Goal: Task Accomplishment & Management: Manage account settings

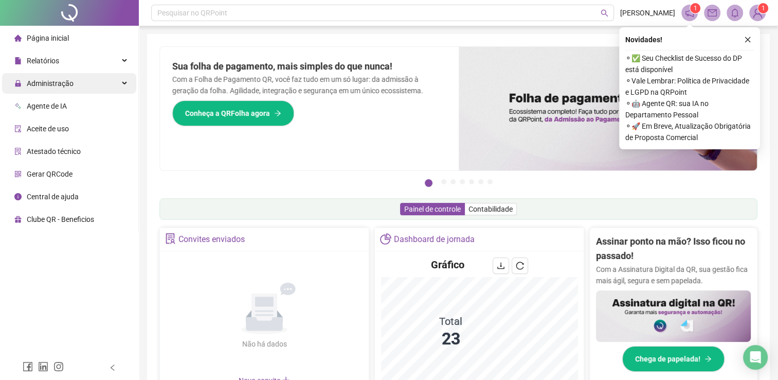
click at [86, 90] on div "Administração" at bounding box center [69, 83] width 134 height 21
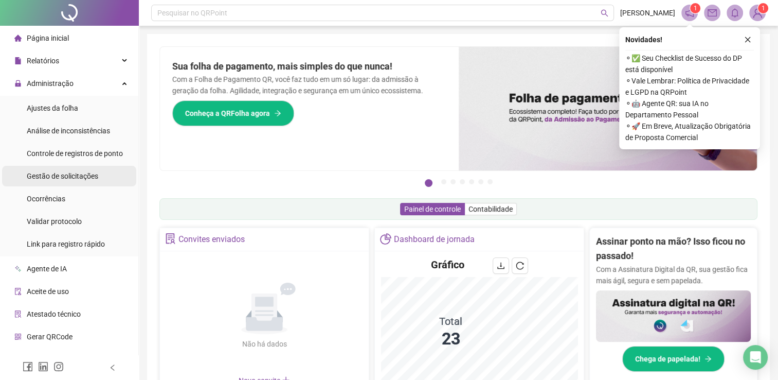
click at [62, 175] on span "Gestão de solicitações" at bounding box center [63, 176] width 72 height 8
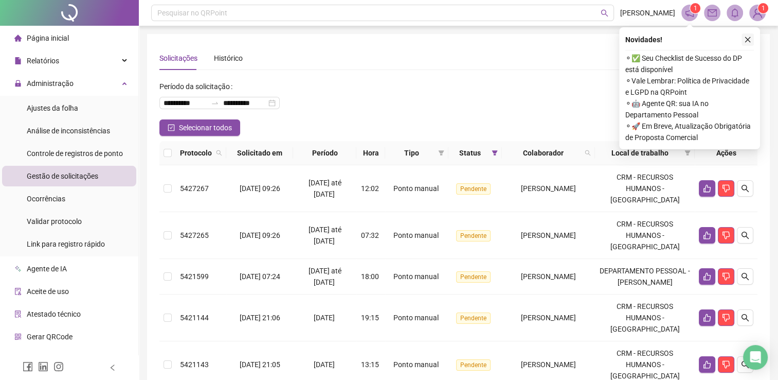
click at [754, 39] on button "button" at bounding box center [748, 39] width 12 height 12
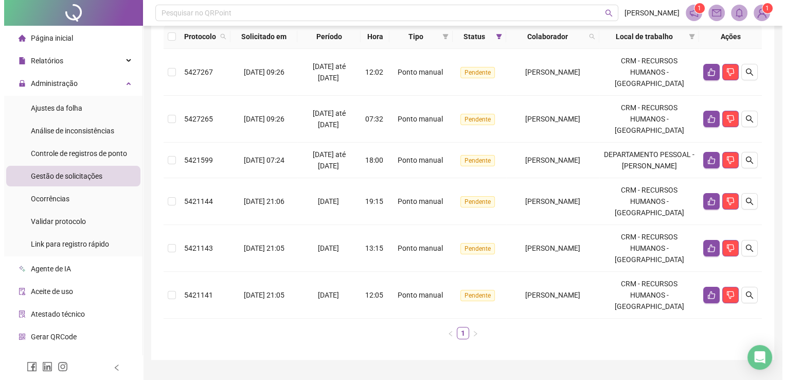
scroll to position [139, 0]
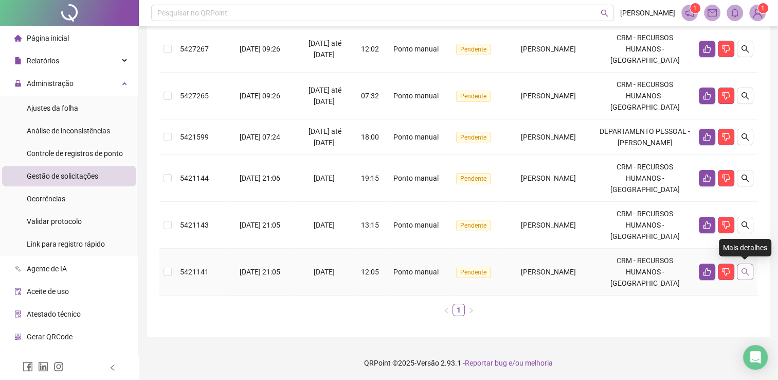
click at [748, 278] on button "button" at bounding box center [745, 271] width 16 height 16
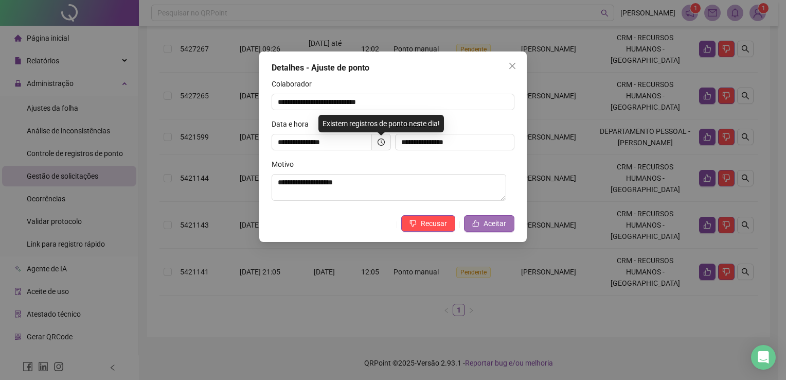
click at [496, 221] on span "Aceitar" at bounding box center [495, 223] width 23 height 11
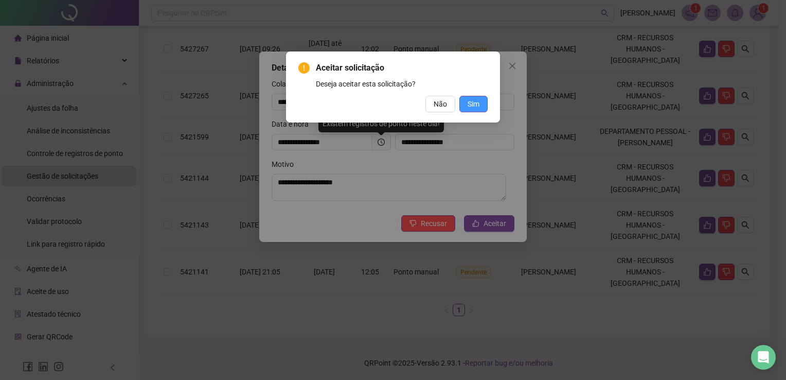
click at [475, 108] on span "Sim" at bounding box center [474, 103] width 12 height 11
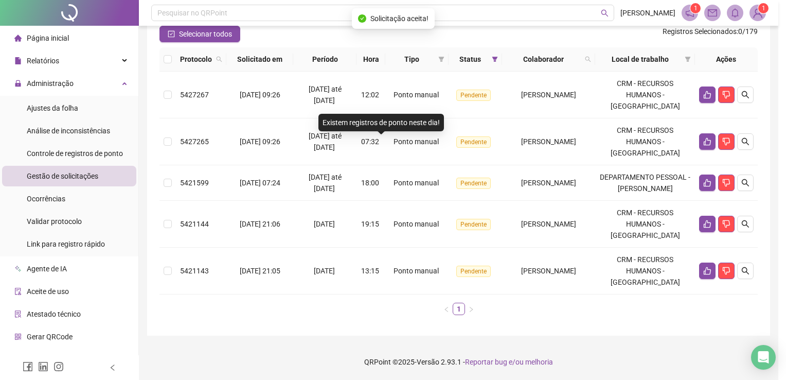
scroll to position [93, 0]
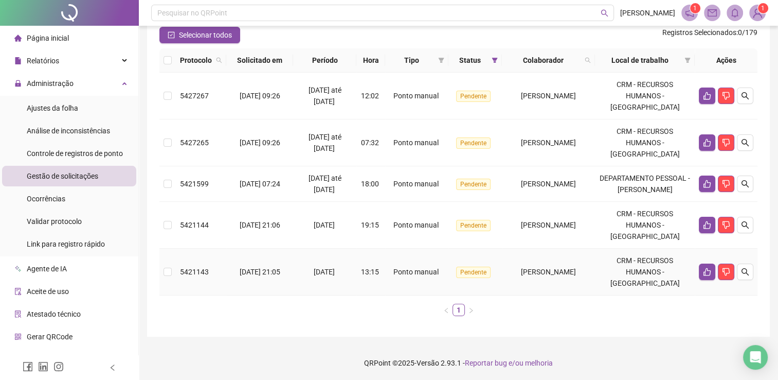
click at [745, 279] on td at bounding box center [726, 271] width 63 height 47
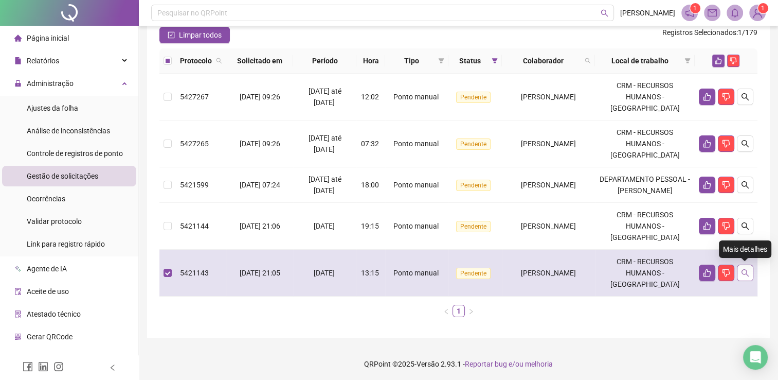
click at [745, 273] on icon "search" at bounding box center [745, 272] width 7 height 7
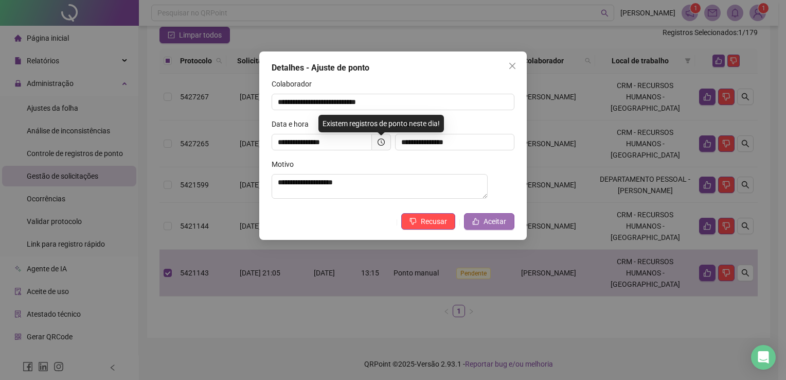
click at [500, 224] on span "Aceitar" at bounding box center [495, 221] width 23 height 11
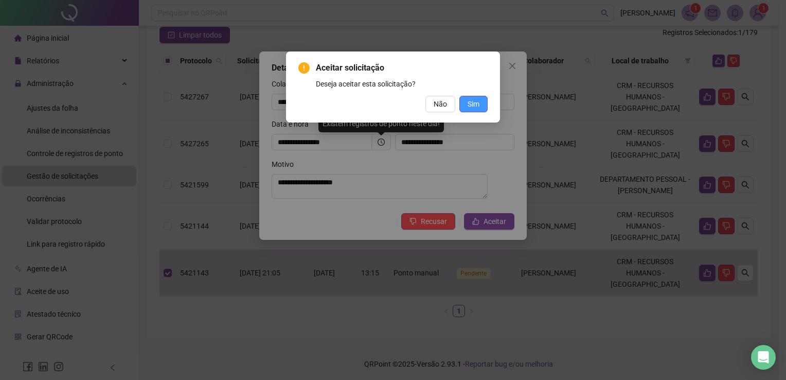
click at [476, 109] on span "Sim" at bounding box center [474, 103] width 12 height 11
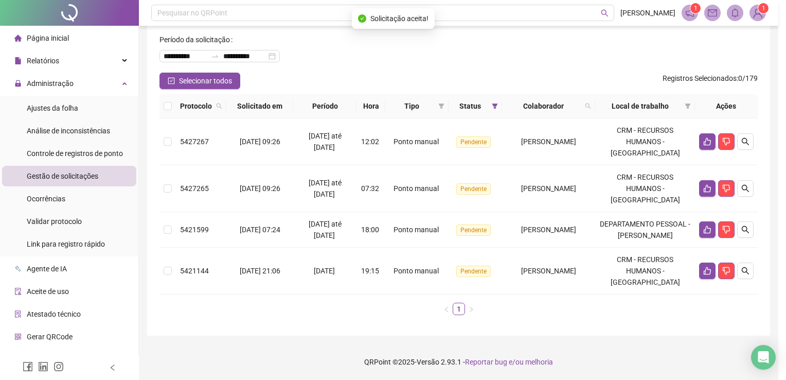
scroll to position [46, 0]
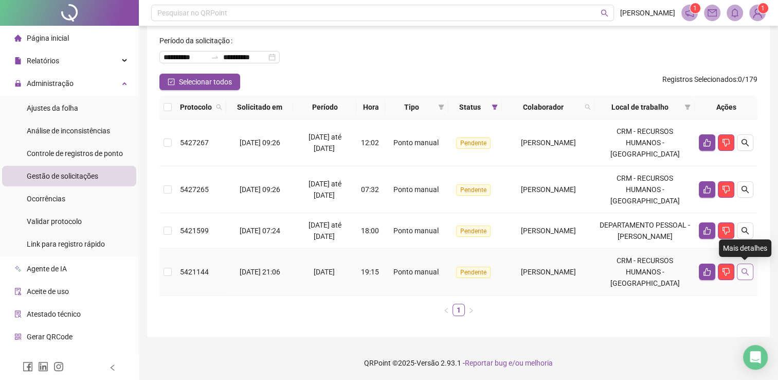
click at [750, 271] on button "button" at bounding box center [745, 271] width 16 height 16
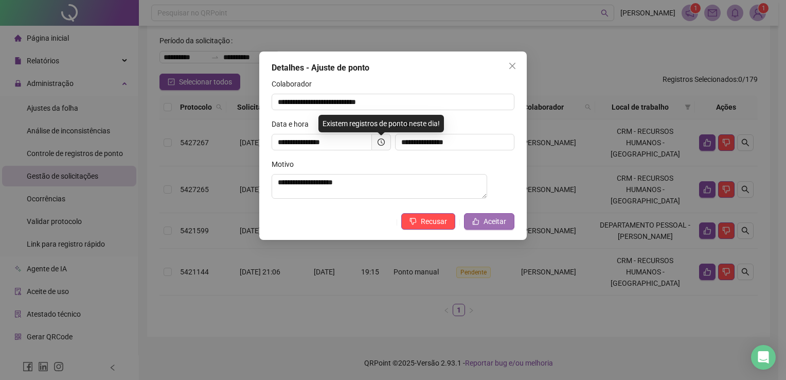
click at [484, 229] on button "Aceitar" at bounding box center [489, 221] width 50 height 16
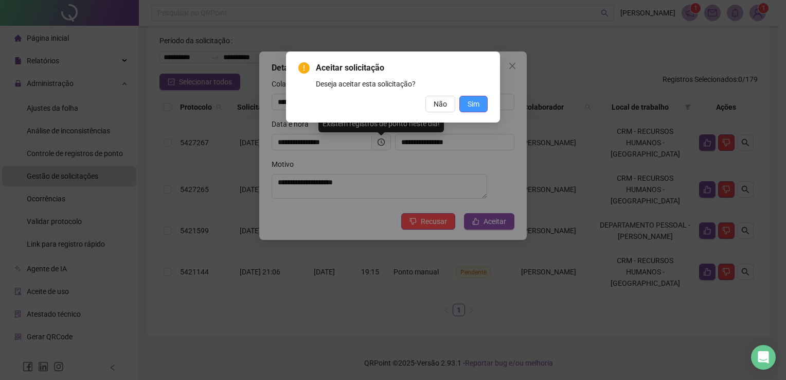
click at [477, 108] on span "Sim" at bounding box center [474, 103] width 12 height 11
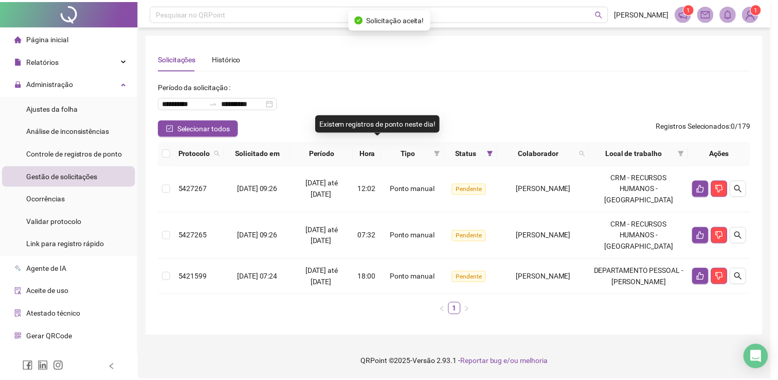
scroll to position [0, 0]
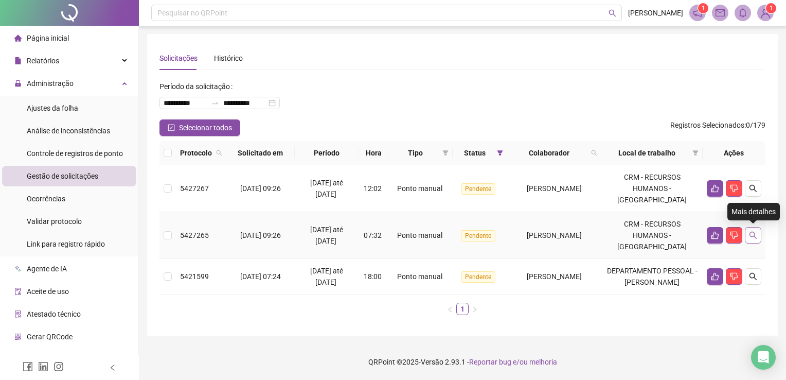
click at [761, 236] on button "button" at bounding box center [753, 235] width 16 height 16
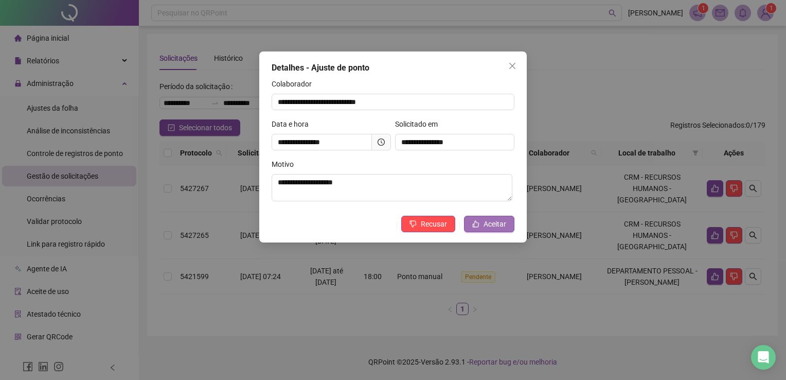
click at [498, 225] on span "Aceitar" at bounding box center [495, 223] width 23 height 11
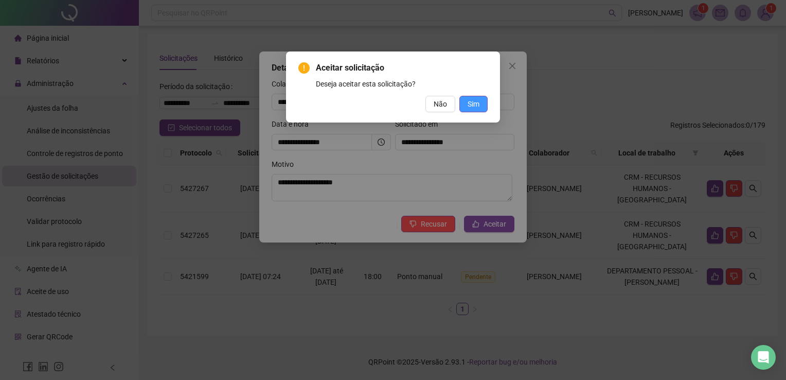
click at [475, 108] on span "Sim" at bounding box center [474, 103] width 12 height 11
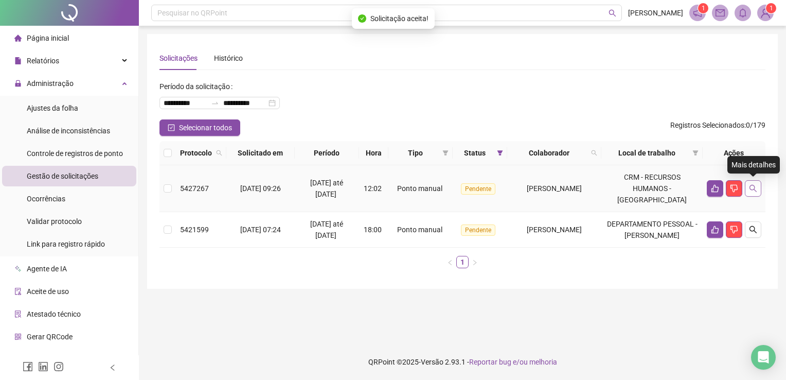
click at [757, 188] on button "button" at bounding box center [753, 188] width 16 height 16
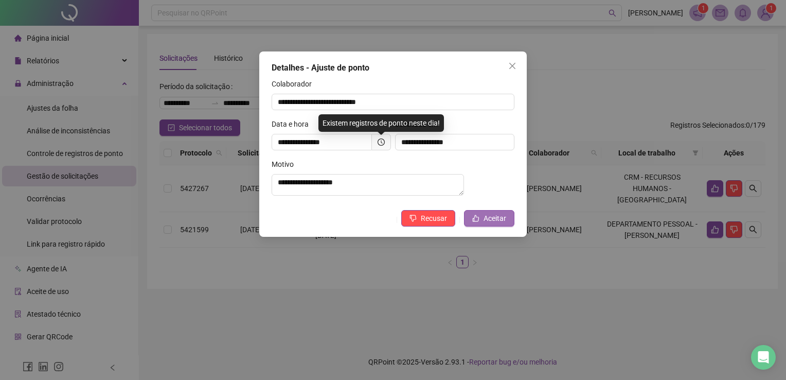
click at [483, 226] on button "Aceitar" at bounding box center [489, 218] width 50 height 16
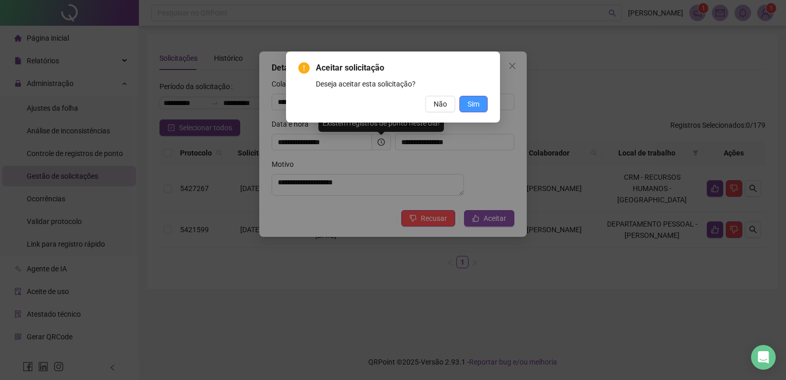
click at [465, 108] on button "Sim" at bounding box center [473, 104] width 28 height 16
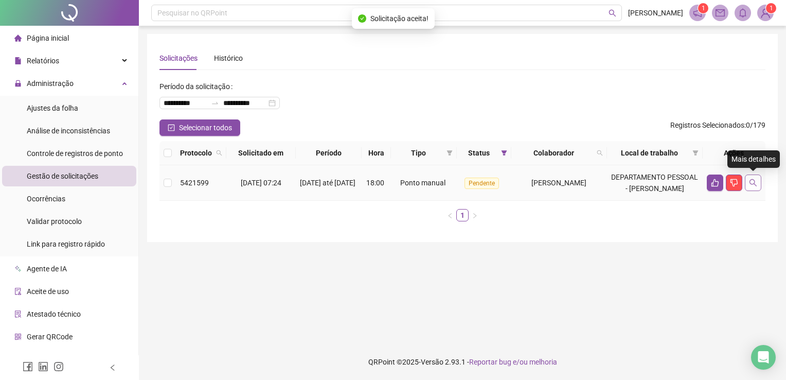
click at [758, 184] on button "button" at bounding box center [753, 182] width 16 height 16
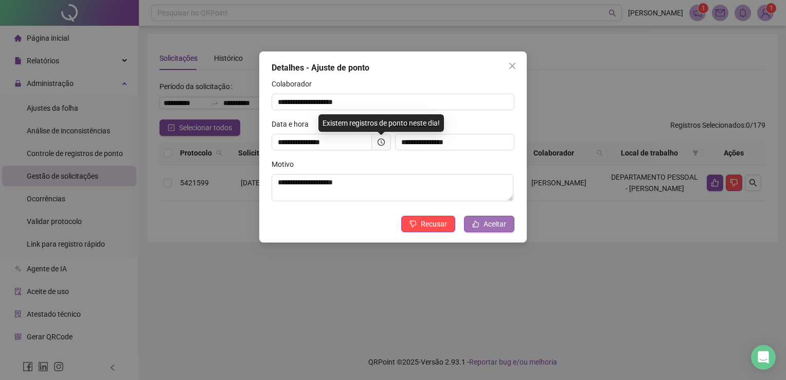
click at [487, 224] on span "Aceitar" at bounding box center [495, 223] width 23 height 11
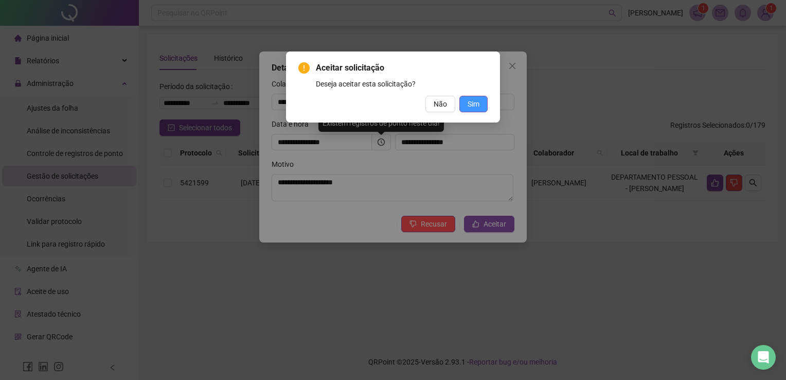
click at [474, 102] on span "Sim" at bounding box center [474, 103] width 12 height 11
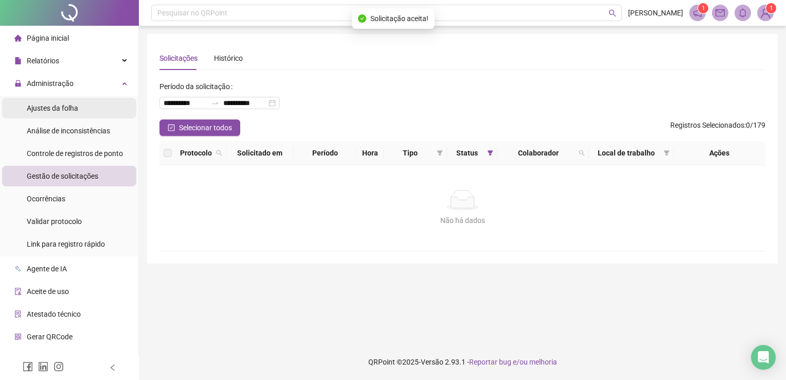
click at [84, 112] on li "Ajustes da folha" at bounding box center [69, 108] width 134 height 21
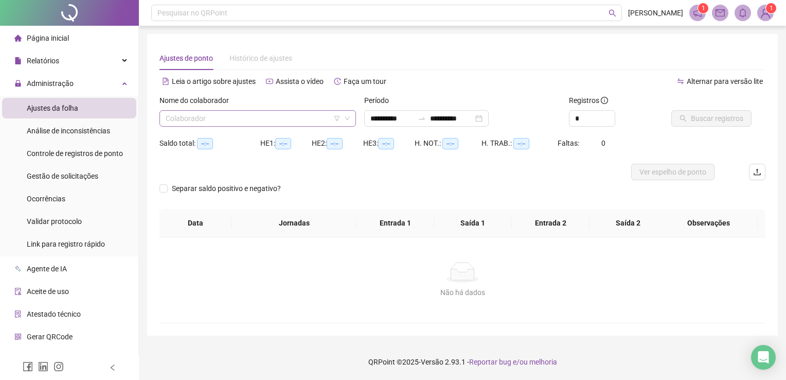
type input "**********"
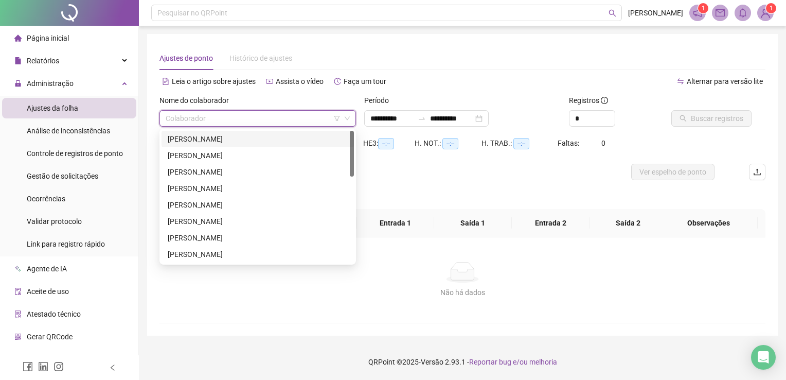
click at [225, 116] on input "search" at bounding box center [253, 118] width 175 height 15
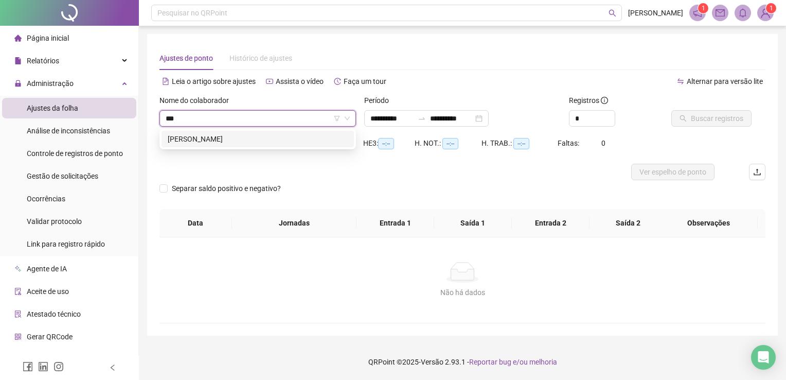
type input "****"
click at [273, 137] on div "[PERSON_NAME]" at bounding box center [258, 138] width 180 height 11
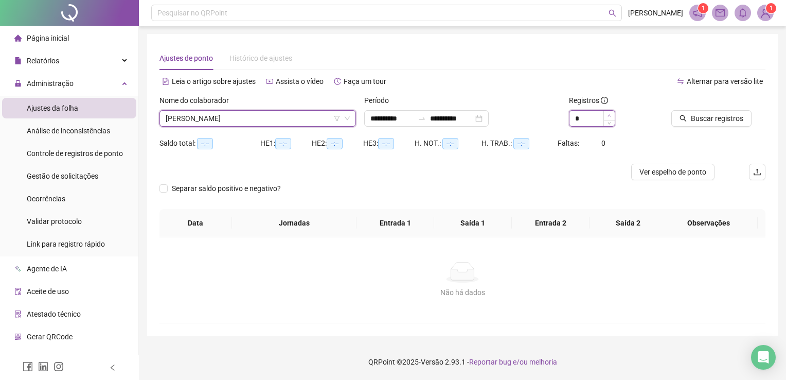
click at [610, 114] on icon "up" at bounding box center [610, 116] width 4 height 4
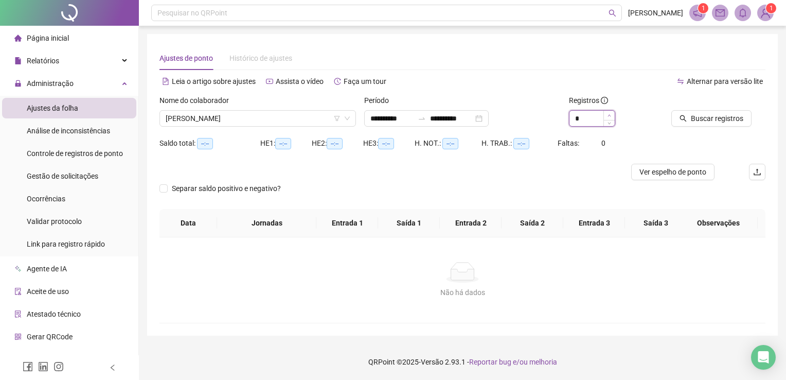
click at [610, 113] on div "*" at bounding box center [616, 118] width 94 height 16
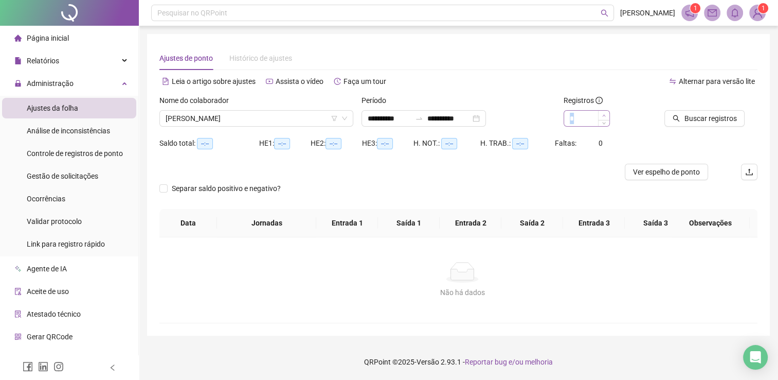
click at [610, 113] on div "*" at bounding box center [610, 118] width 93 height 16
drag, startPoint x: 610, startPoint y: 113, endPoint x: 605, endPoint y: 115, distance: 5.4
click at [605, 115] on div "*" at bounding box center [587, 118] width 46 height 16
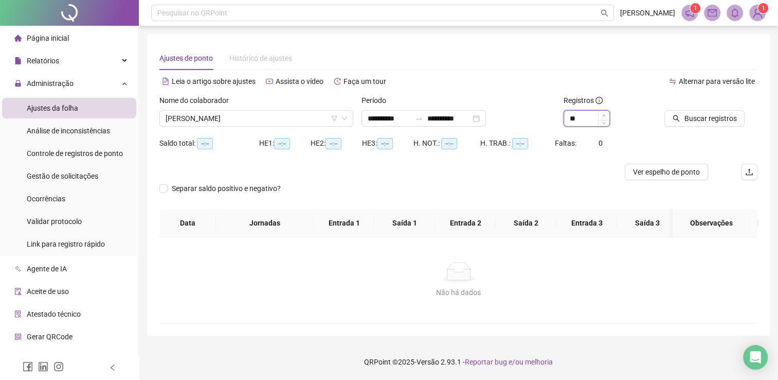
click at [605, 115] on icon "up" at bounding box center [604, 116] width 4 height 4
type input "**"
click at [605, 115] on icon "up" at bounding box center [604, 116] width 4 height 4
drag, startPoint x: 605, startPoint y: 115, endPoint x: 689, endPoint y: 131, distance: 85.4
click at [689, 131] on div "**********" at bounding box center [458, 115] width 607 height 40
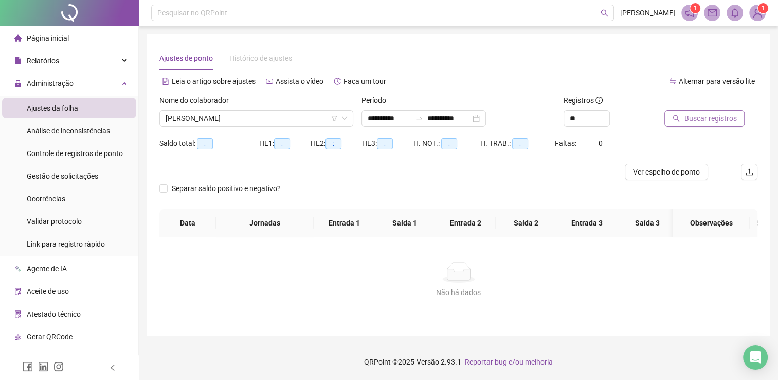
click at [730, 114] on span "Buscar registros" at bounding box center [710, 118] width 52 height 11
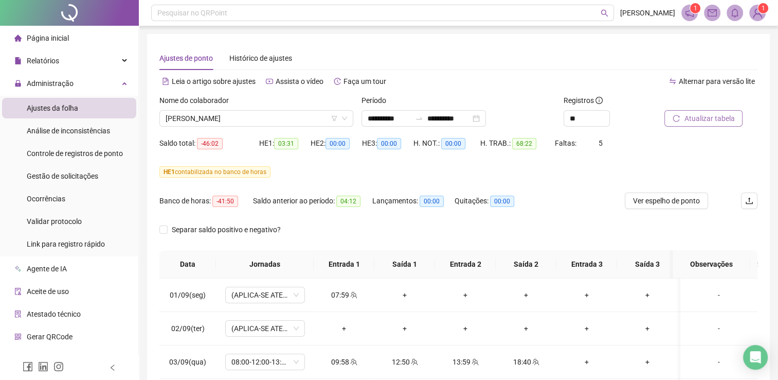
click at [765, 238] on div "**********" at bounding box center [458, 272] width 623 height 476
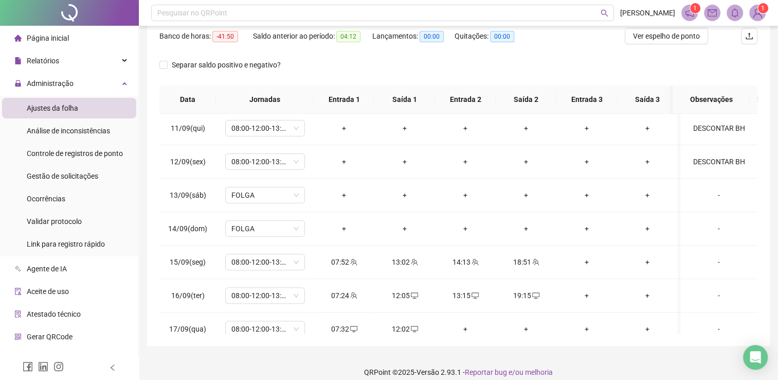
scroll to position [354, 0]
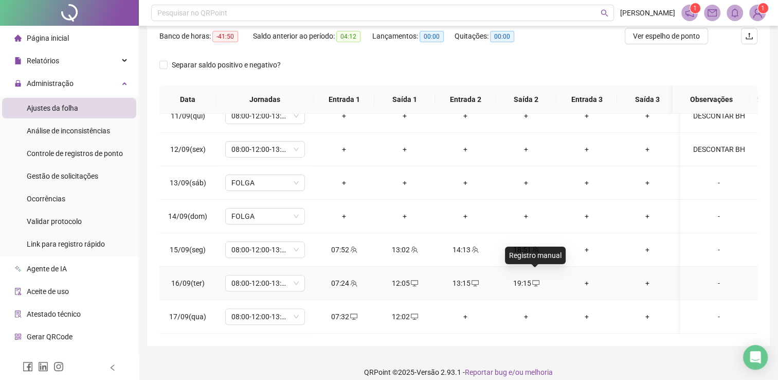
click at [534, 279] on icon "desktop" at bounding box center [535, 282] width 7 height 7
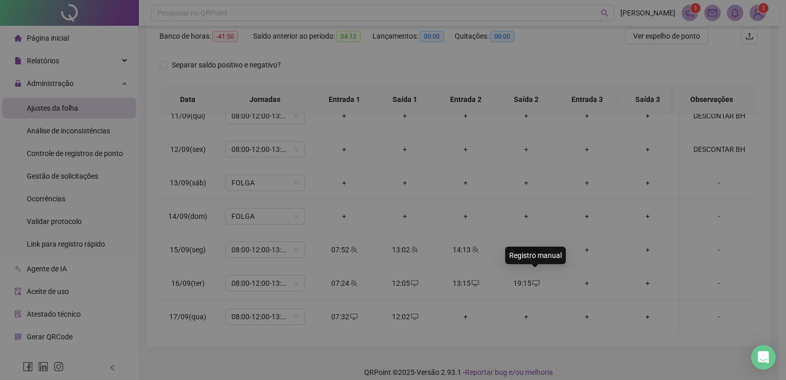
type input "**********"
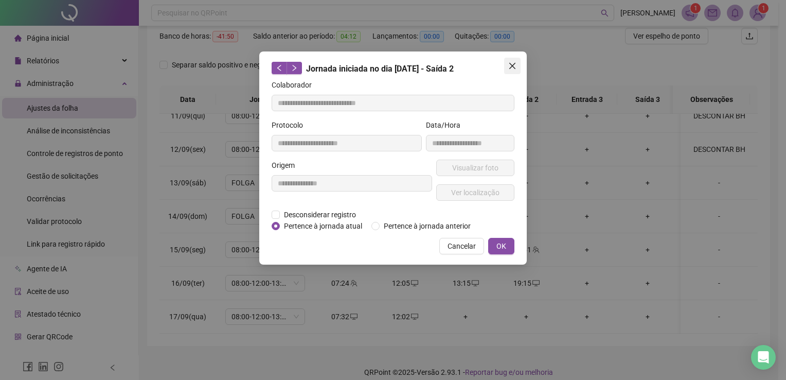
click at [510, 64] on icon "close" at bounding box center [512, 66] width 8 height 8
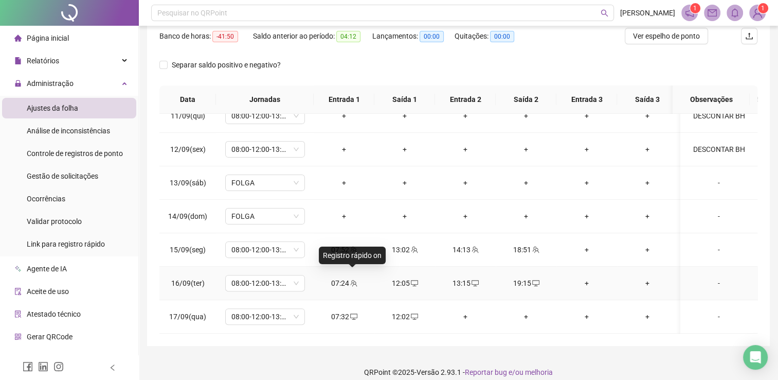
click at [354, 279] on span at bounding box center [353, 283] width 8 height 8
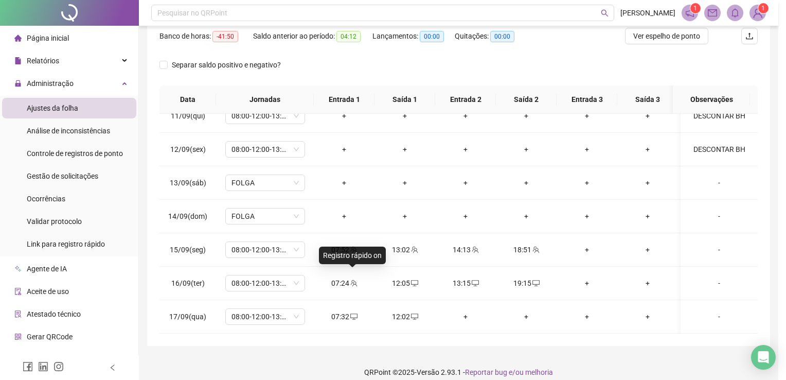
type input "**********"
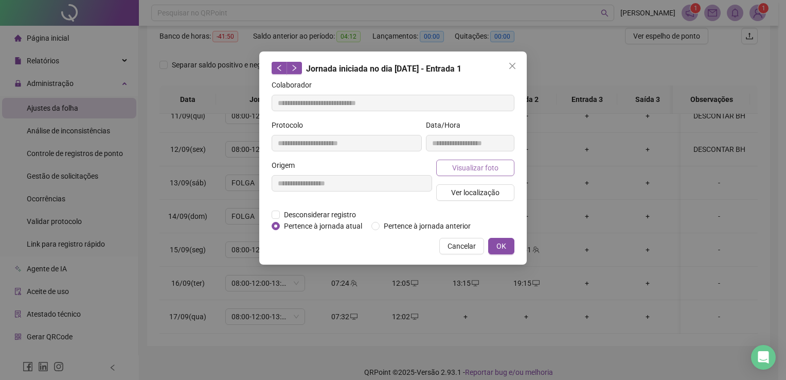
click at [490, 173] on button "Visualizar foto" at bounding box center [475, 167] width 78 height 16
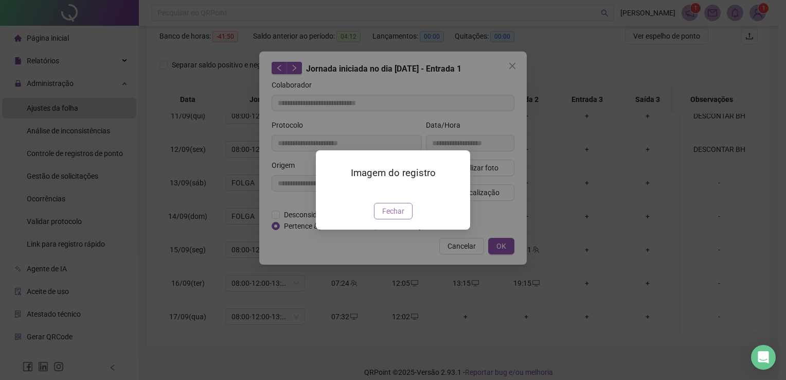
click at [403, 219] on button "Fechar" at bounding box center [393, 211] width 39 height 16
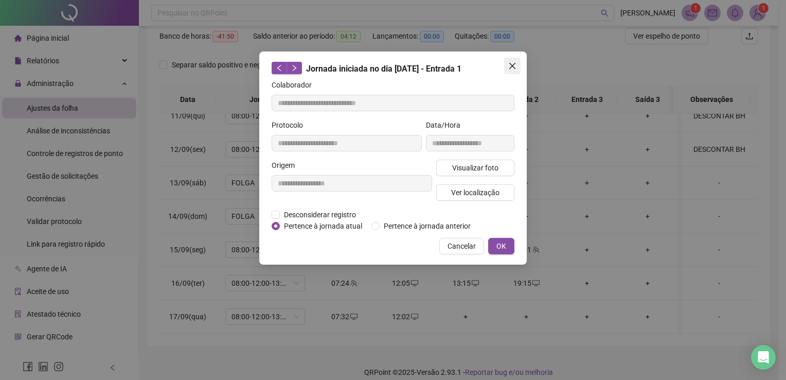
click at [512, 69] on icon "close" at bounding box center [512, 66] width 8 height 8
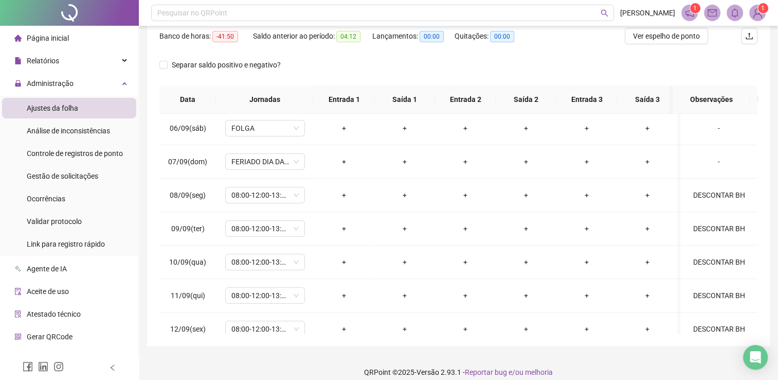
scroll to position [0, 0]
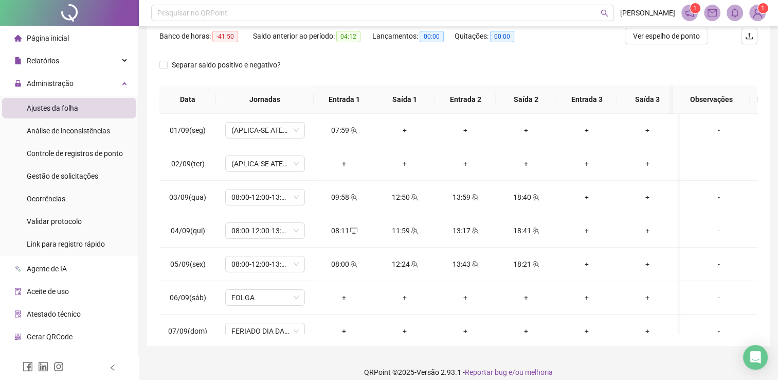
click at [69, 40] on li "Página inicial" at bounding box center [69, 38] width 134 height 21
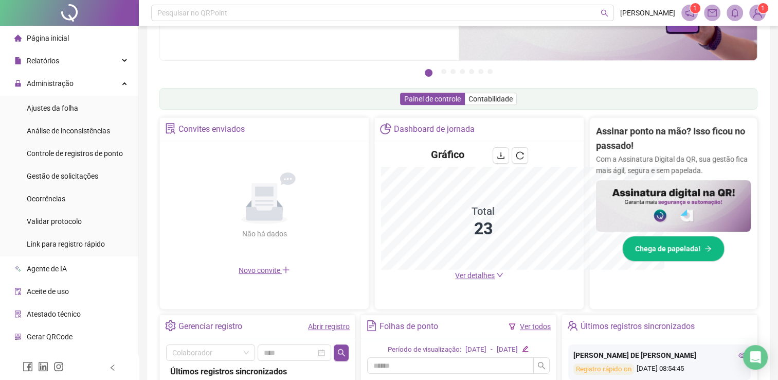
scroll to position [165, 0]
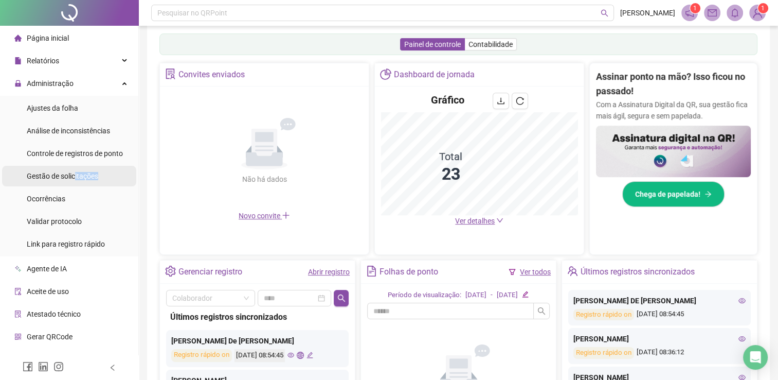
drag, startPoint x: 61, startPoint y: 186, endPoint x: 76, endPoint y: 178, distance: 17.0
click at [76, 178] on ul "Ajustes da folha Análise de inconsistências Controle de registros de ponto Gest…" at bounding box center [69, 176] width 138 height 161
click at [76, 178] on span "Gestão de solicitações" at bounding box center [63, 176] width 72 height 8
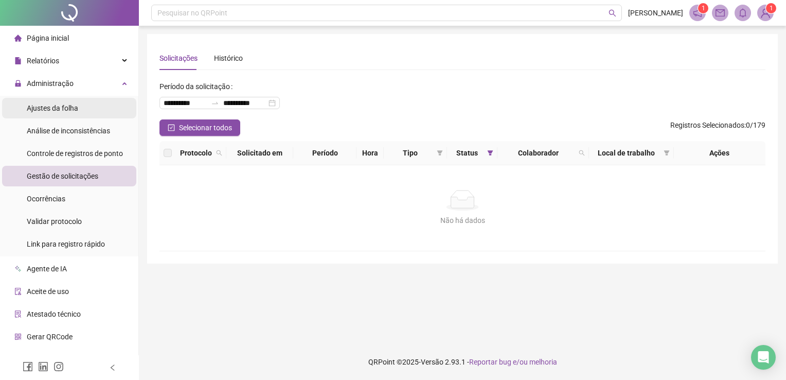
drag, startPoint x: 76, startPoint y: 178, endPoint x: 52, endPoint y: 98, distance: 83.7
click at [52, 98] on div "Ajustes da folha" at bounding box center [52, 108] width 51 height 21
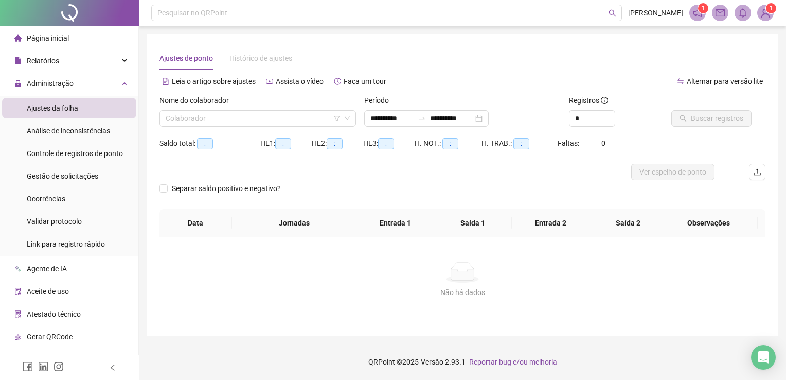
type input "**********"
